Goal: Feedback & Contribution: Leave review/rating

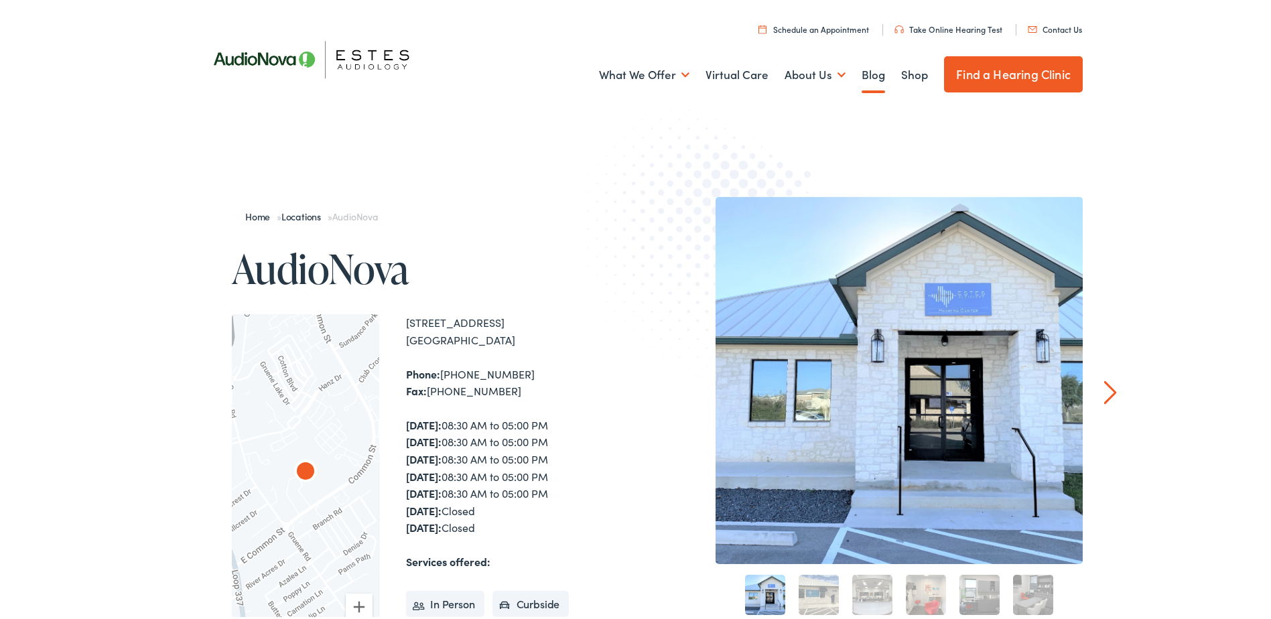
click at [862, 74] on link "Blog" at bounding box center [873, 73] width 23 height 50
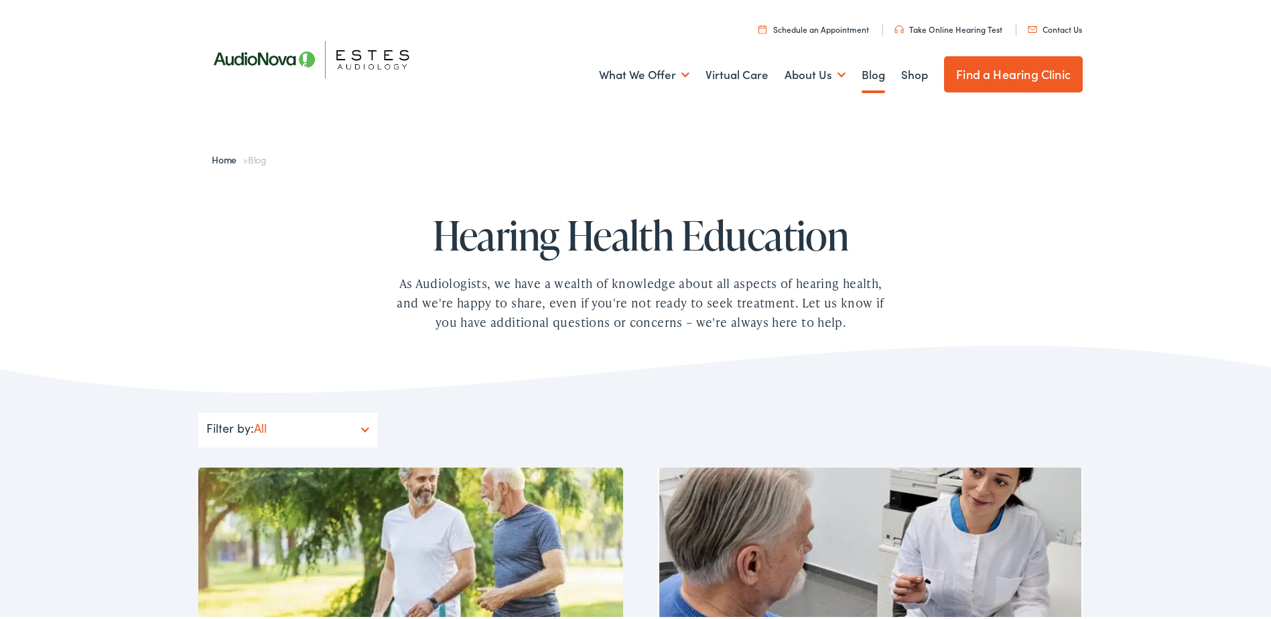
click at [833, 72] on link "About Us" at bounding box center [815, 73] width 61 height 50
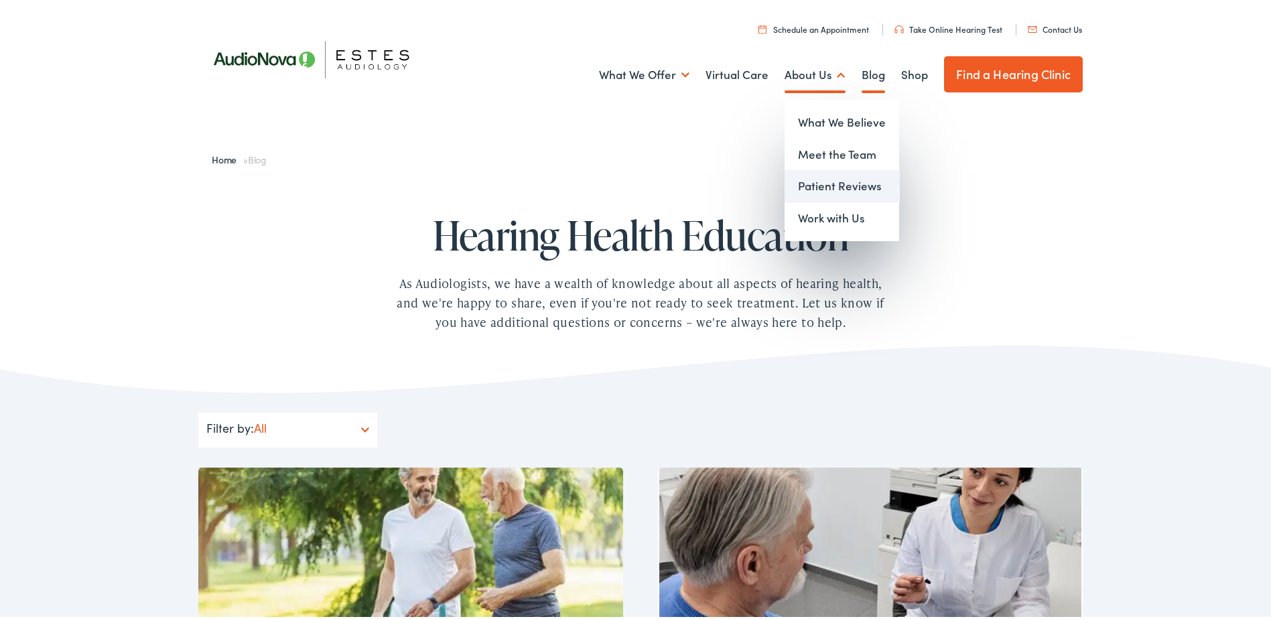
click at [836, 186] on link "Patient Reviews" at bounding box center [842, 184] width 115 height 32
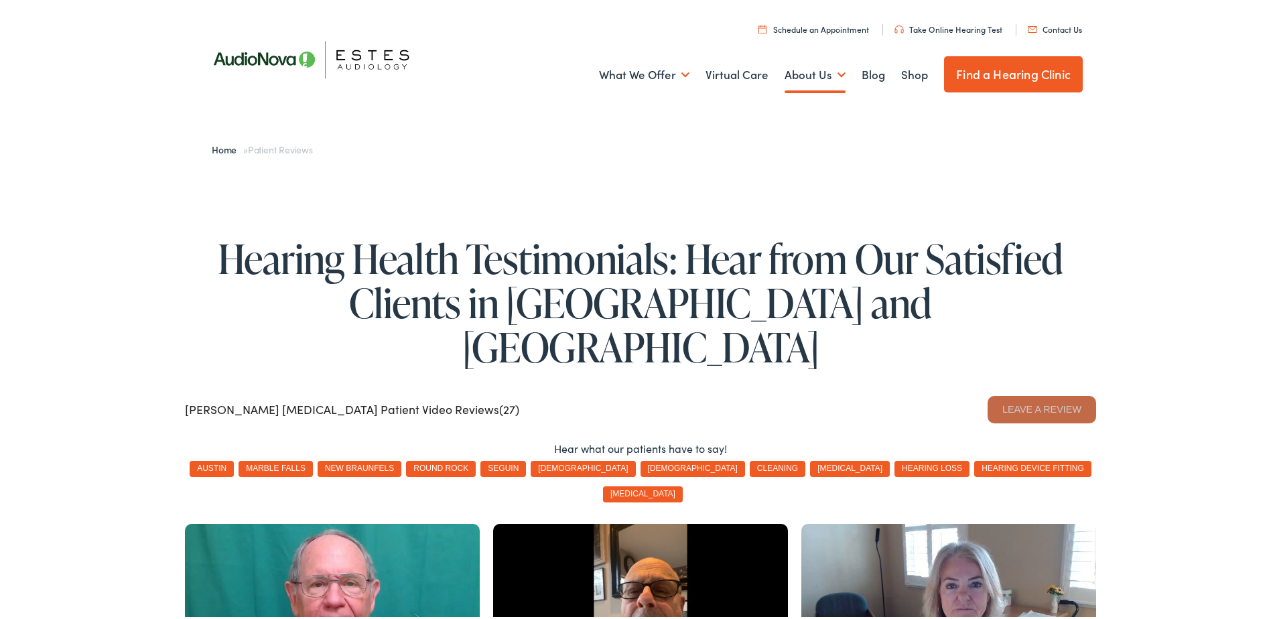
click at [1023, 393] on button "Leave a Review" at bounding box center [1042, 406] width 109 height 27
